Goal: Information Seeking & Learning: Learn about a topic

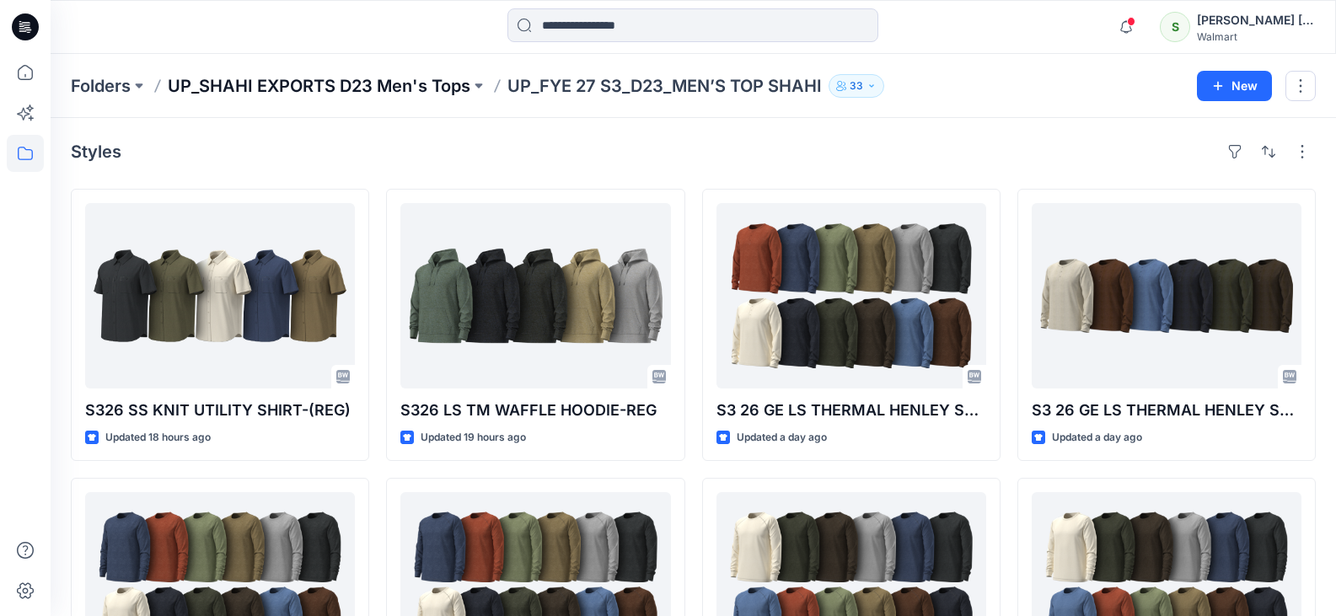
click at [346, 85] on p "UP_SHAHI EXPORTS D23 Men's Tops" at bounding box center [319, 86] width 303 height 24
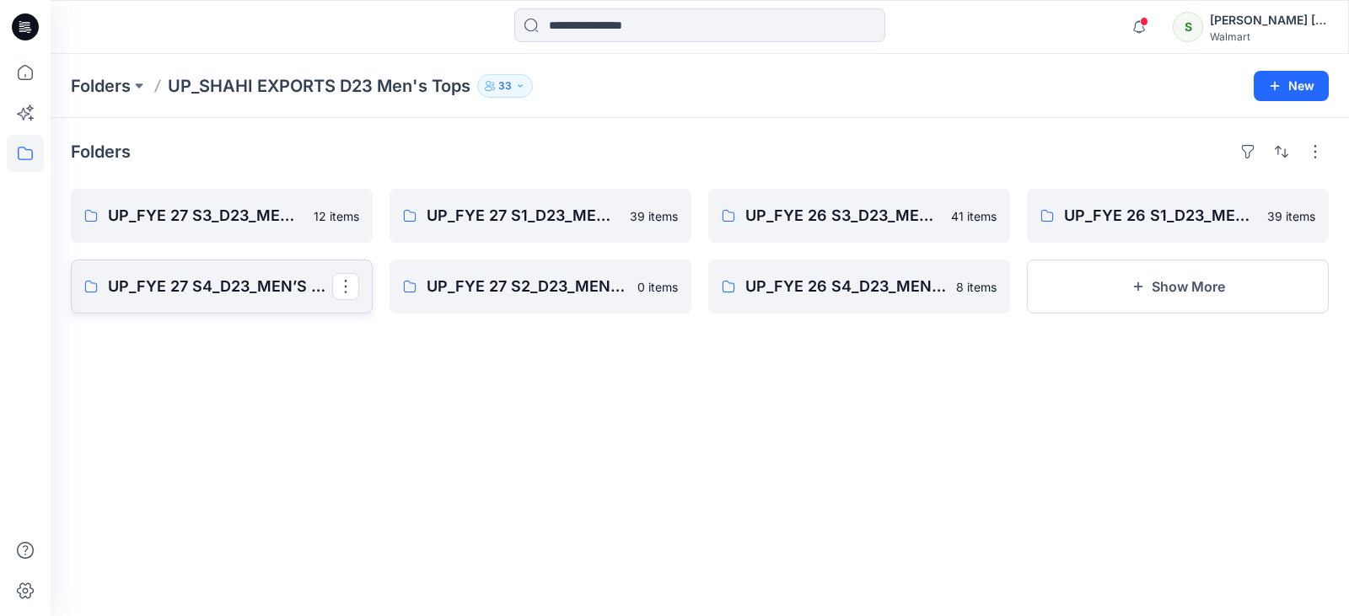
click at [249, 279] on p "UP_FYE 27 S4_D23_MEN’S TOP SHAHI" at bounding box center [220, 287] width 224 height 24
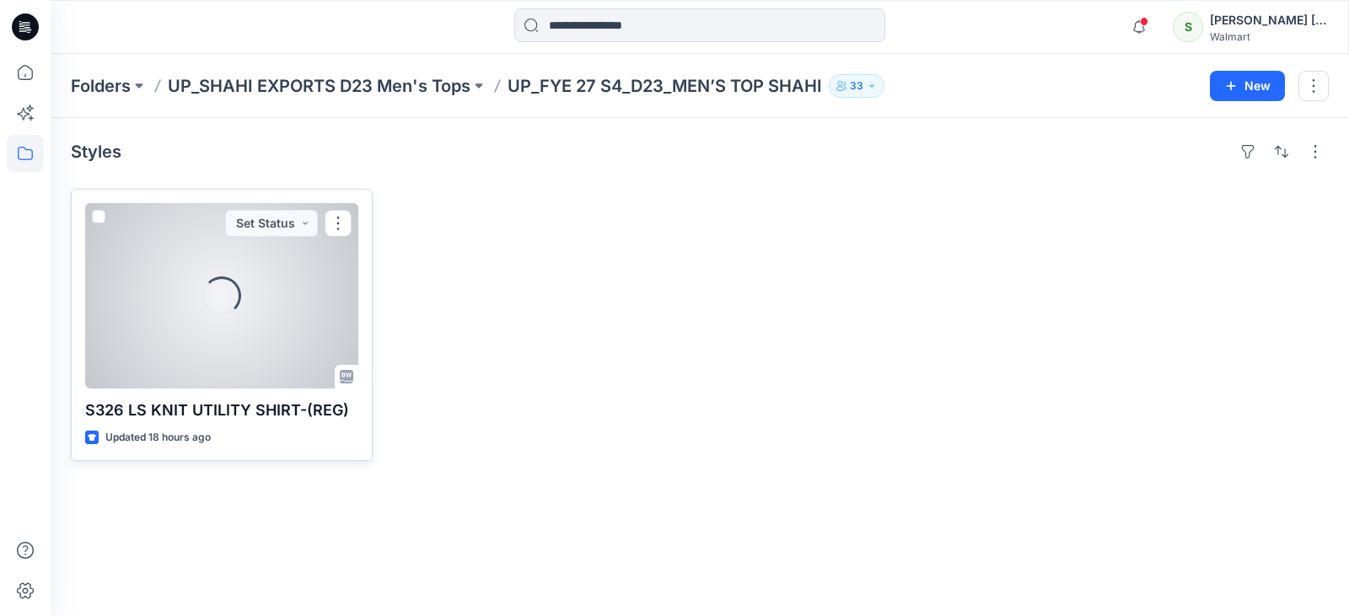
click at [254, 281] on div "Loading..." at bounding box center [221, 295] width 273 height 185
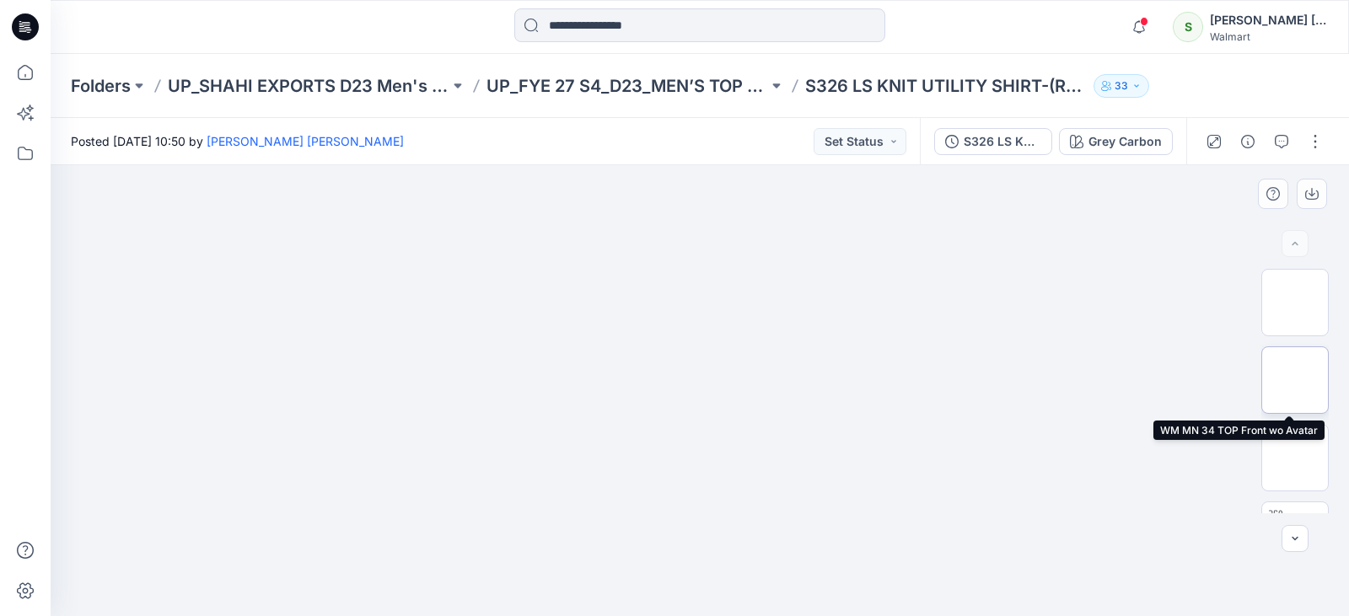
drag, startPoint x: 1286, startPoint y: 361, endPoint x: 1269, endPoint y: 357, distance: 17.4
click at [1295, 380] on img at bounding box center [1295, 380] width 0 height 0
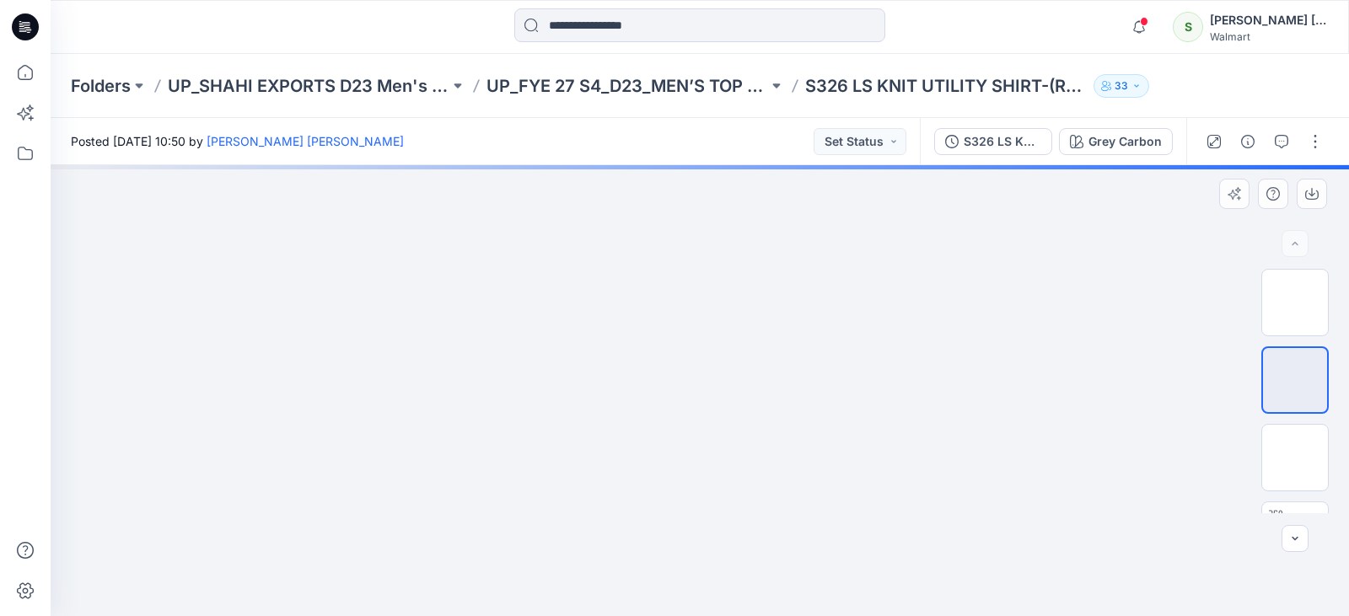
drag, startPoint x: 609, startPoint y: 308, endPoint x: 580, endPoint y: 332, distance: 37.7
click at [580, 158] on img at bounding box center [700, 158] width 515 height 0
drag, startPoint x: 631, startPoint y: 330, endPoint x: 582, endPoint y: 324, distance: 50.2
click at [582, 143] on img at bounding box center [700, 143] width 579 height 0
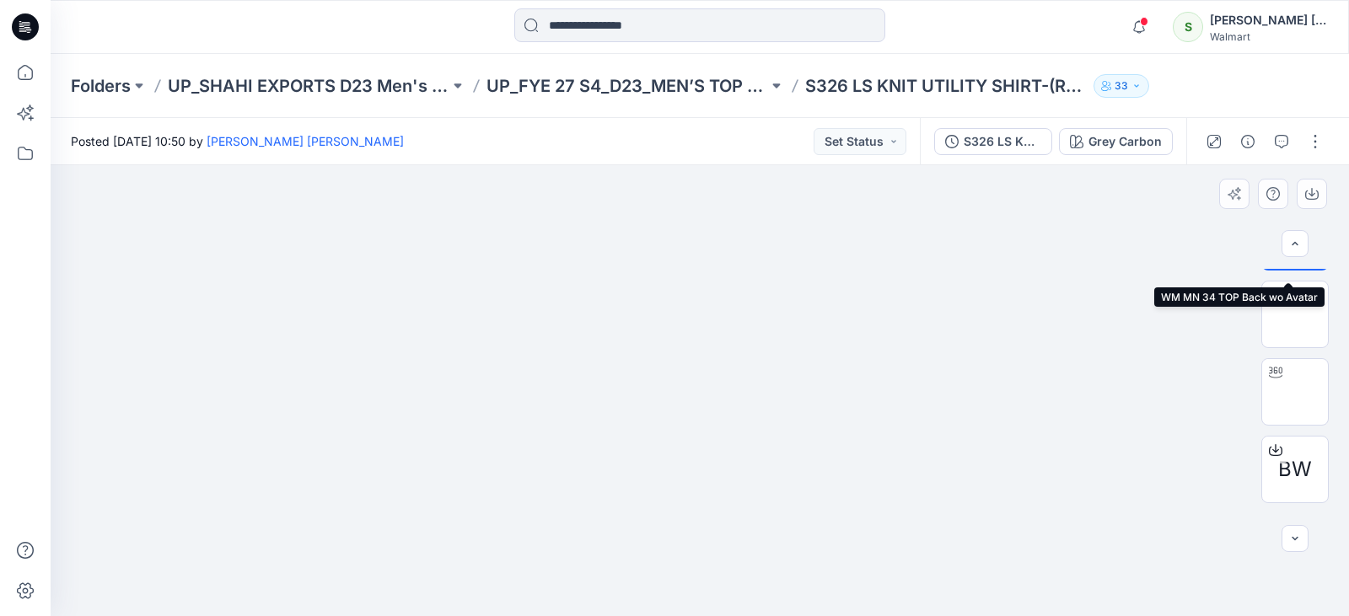
scroll to position [211, 0]
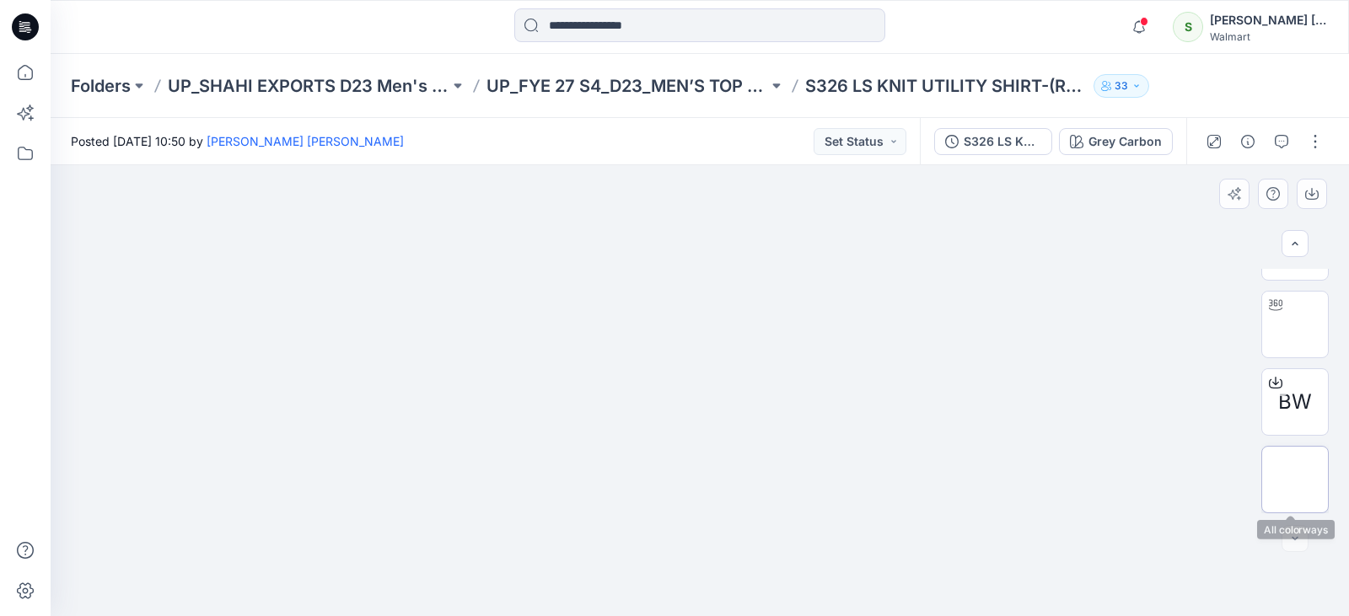
click at [1295, 480] on img at bounding box center [1295, 480] width 0 height 0
click at [776, 87] on button at bounding box center [776, 86] width 17 height 24
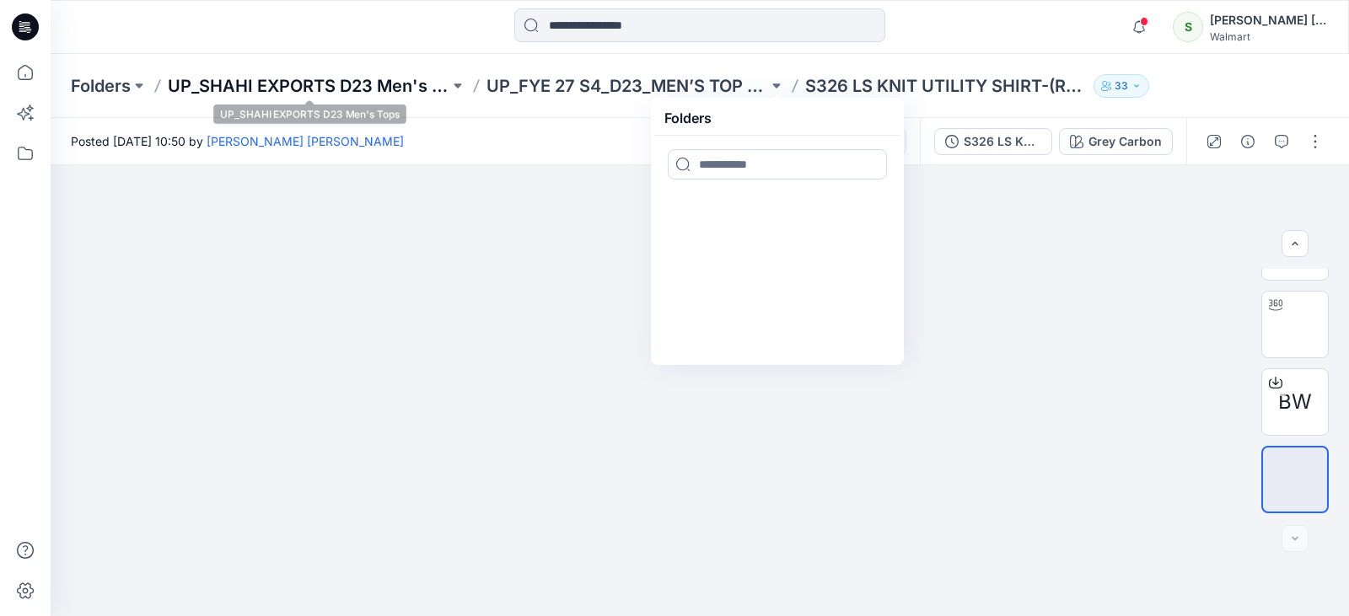
click at [416, 89] on p "UP_SHAHI EXPORTS D23 Men's Tops" at bounding box center [309, 86] width 282 height 24
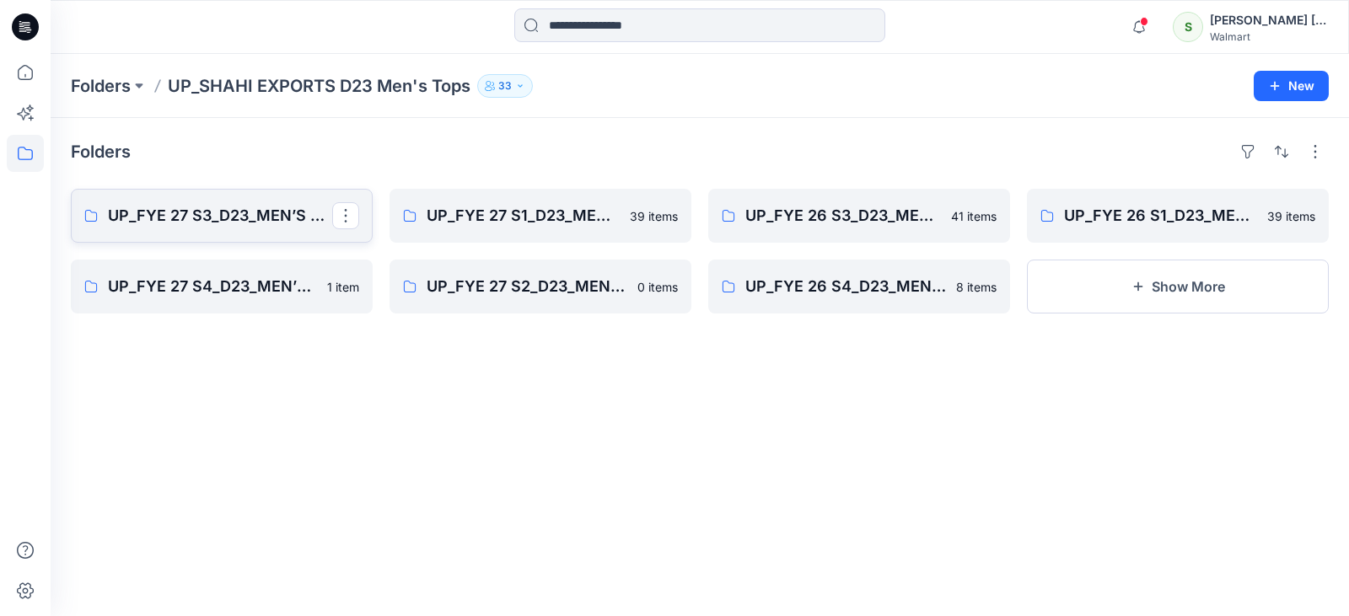
click at [237, 212] on p "UP_FYE 27 S3_D23_MEN’S TOP SHAHI" at bounding box center [220, 216] width 224 height 24
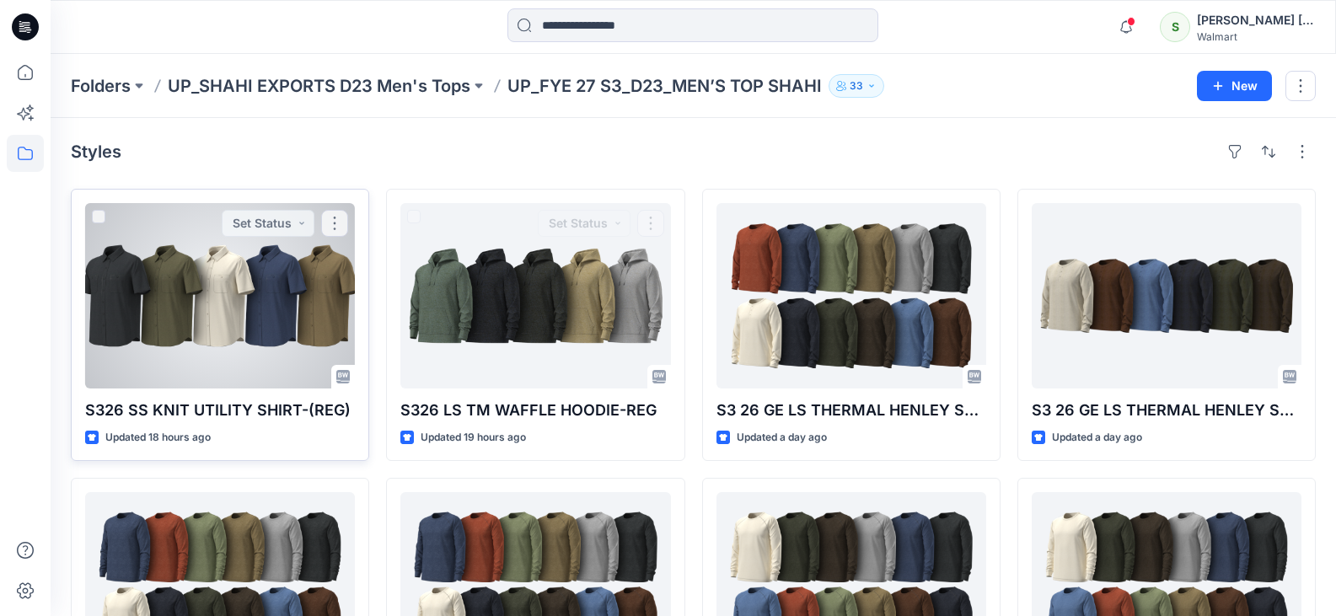
click at [261, 298] on div at bounding box center [220, 295] width 270 height 185
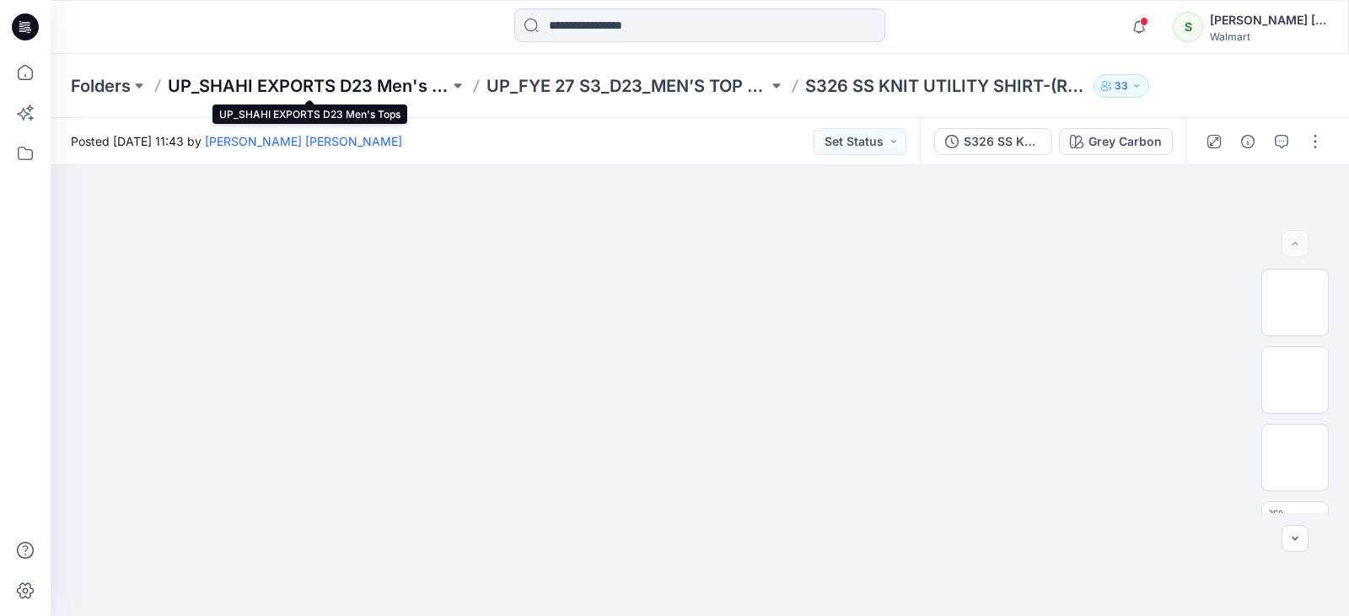
click at [288, 78] on p "UP_SHAHI EXPORTS D23 Men's Tops" at bounding box center [309, 86] width 282 height 24
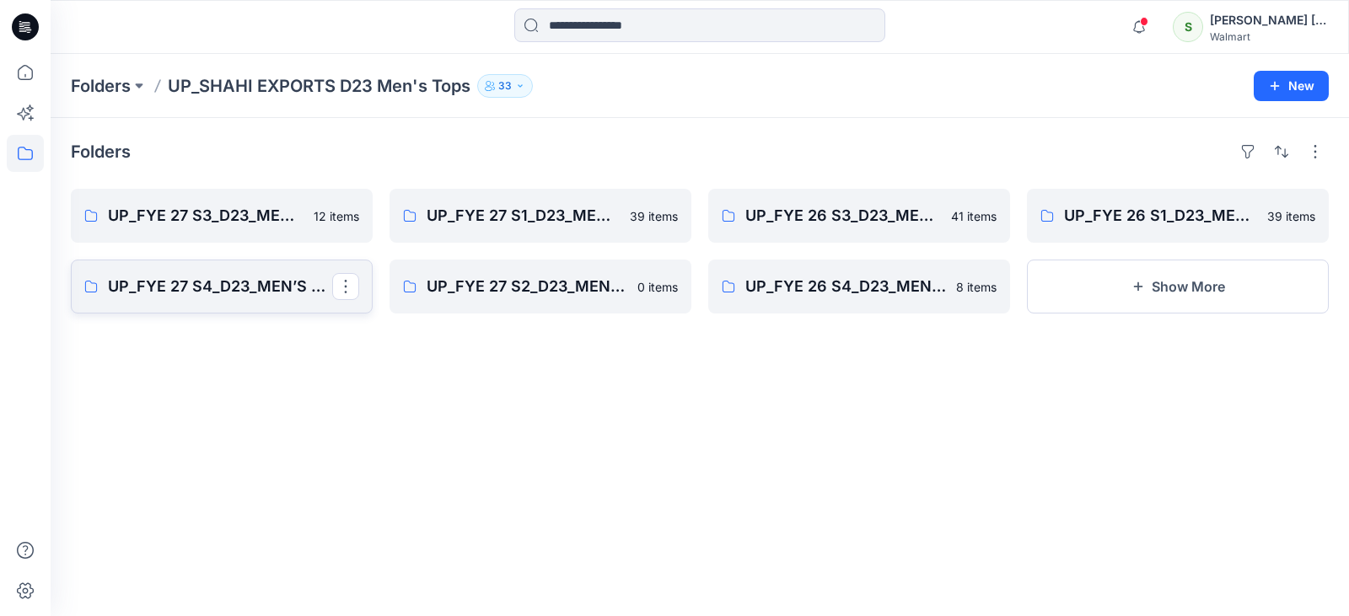
click at [162, 283] on p "UP_FYE 27 S4_D23_MEN’S TOP SHAHI" at bounding box center [220, 287] width 224 height 24
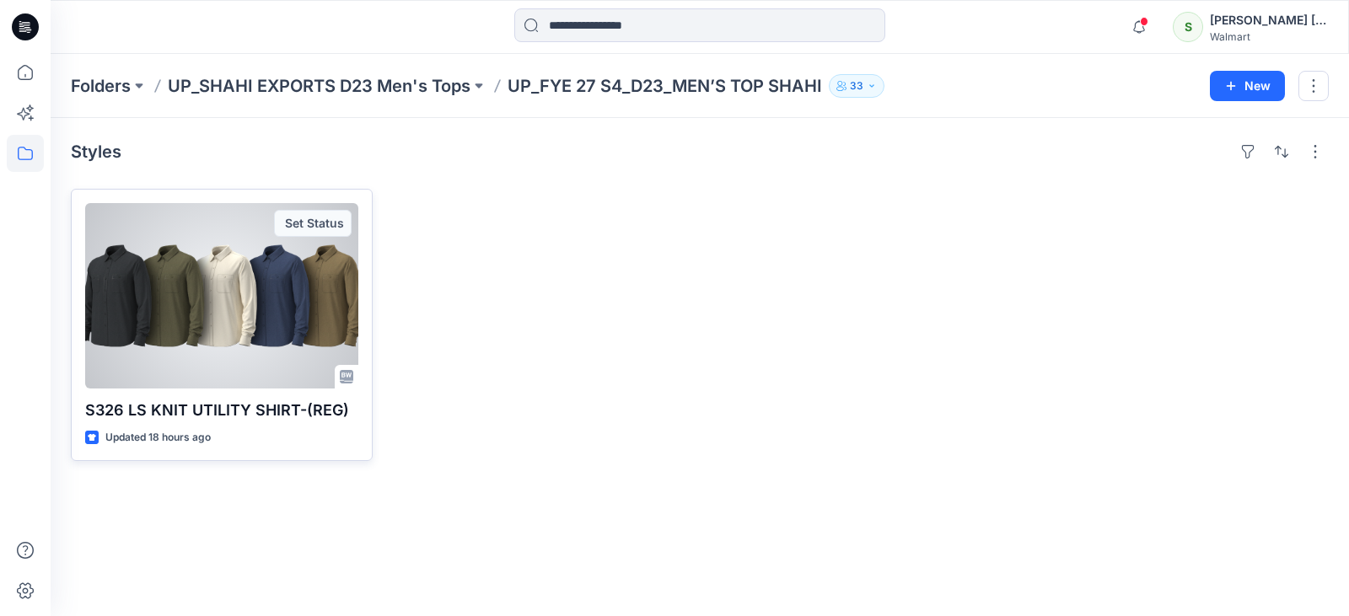
click at [201, 293] on div at bounding box center [221, 295] width 273 height 185
